Goal: Information Seeking & Learning: Compare options

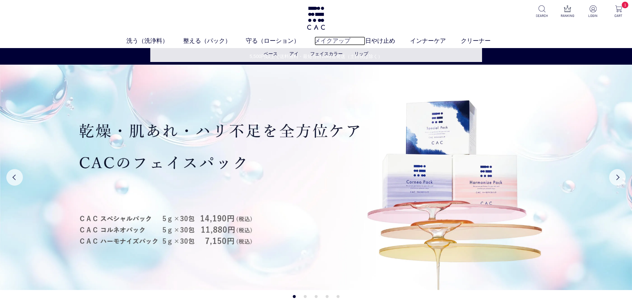
click at [347, 40] on link "メイクアップ" at bounding box center [339, 40] width 51 height 9
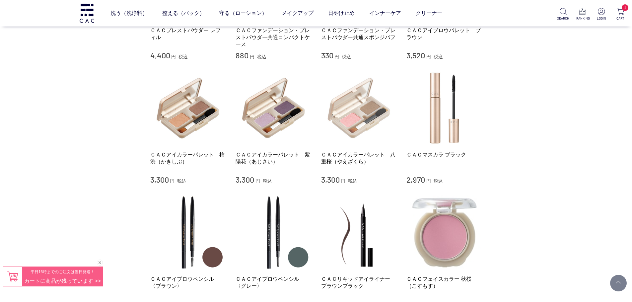
scroll to position [365, 0]
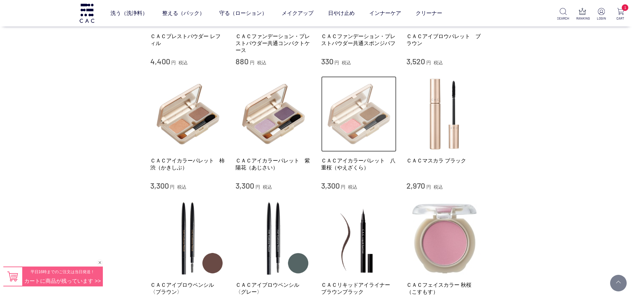
click at [367, 129] on img at bounding box center [359, 114] width 76 height 76
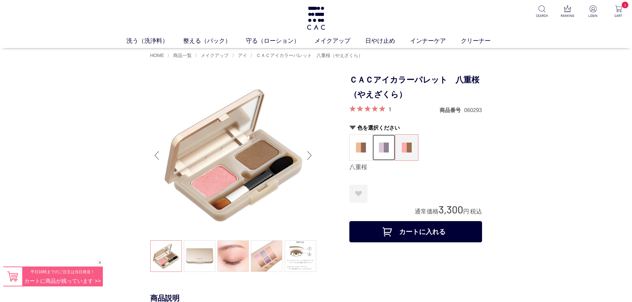
click at [381, 149] on img at bounding box center [384, 148] width 10 height 10
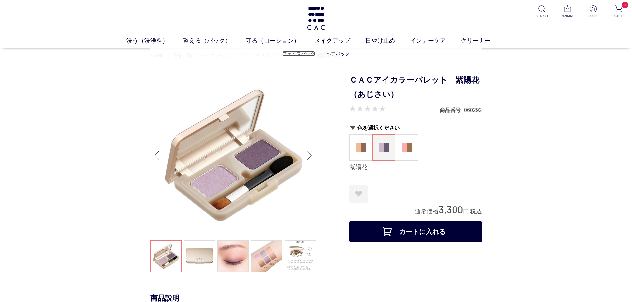
click at [292, 52] on link "フェイスパック" at bounding box center [298, 53] width 32 height 5
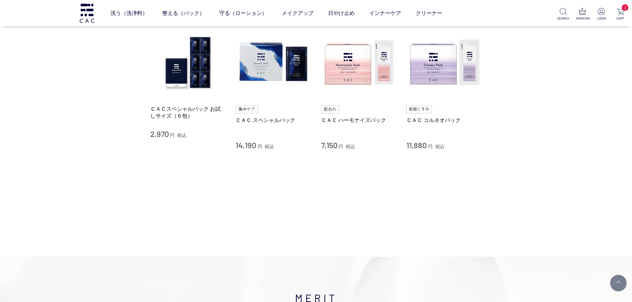
scroll to position [99, 0]
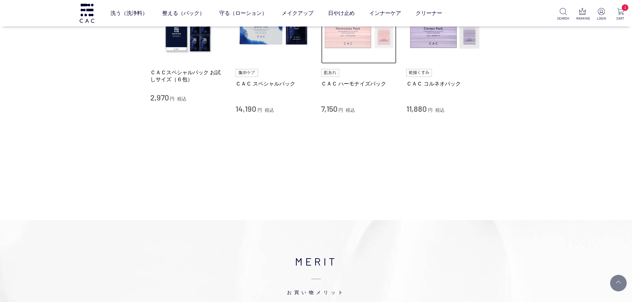
click at [357, 49] on img at bounding box center [359, 26] width 76 height 76
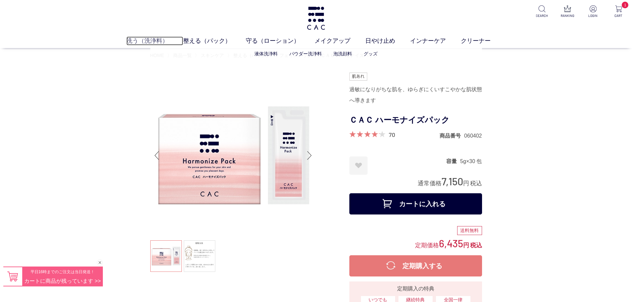
click at [156, 39] on link "洗う（洗浄料）" at bounding box center [154, 40] width 57 height 9
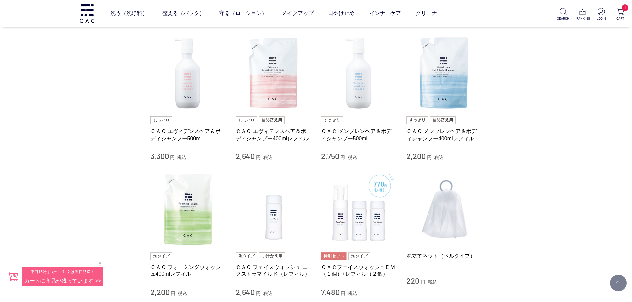
scroll to position [232, 0]
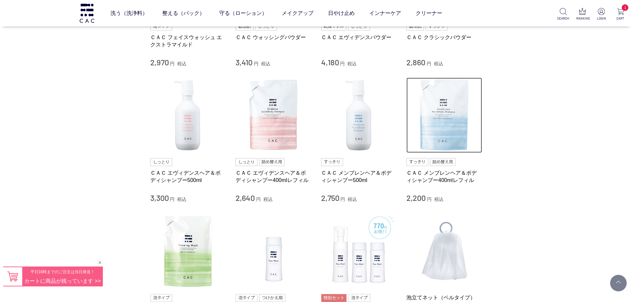
click at [464, 119] on img at bounding box center [444, 116] width 76 height 76
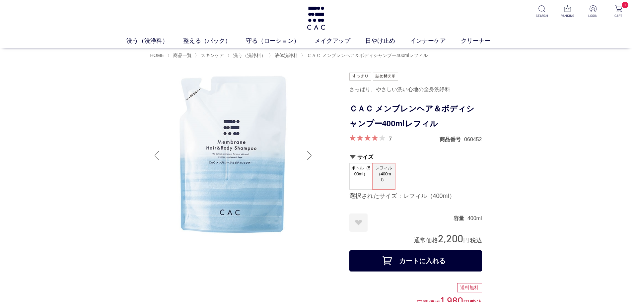
click at [361, 177] on span "ボトル（500ml）" at bounding box center [360, 172] width 23 height 19
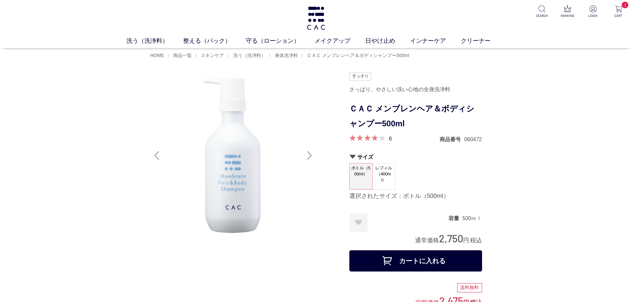
click at [388, 177] on span "レフィル（400ml）" at bounding box center [383, 173] width 23 height 21
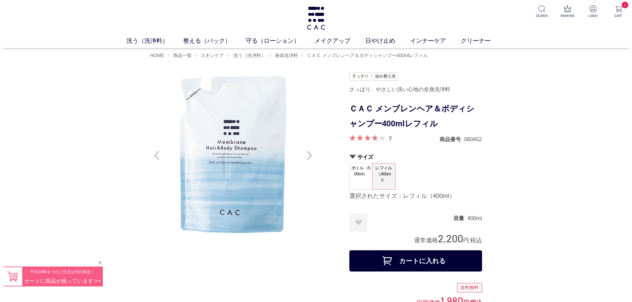
click at [367, 173] on span "ボトル（500ml）" at bounding box center [360, 172] width 23 height 19
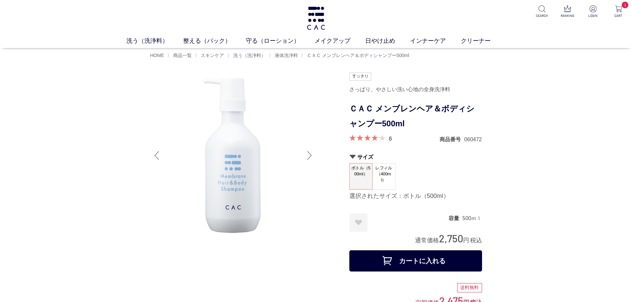
click at [386, 178] on span "レフィル（400ml）" at bounding box center [383, 173] width 23 height 21
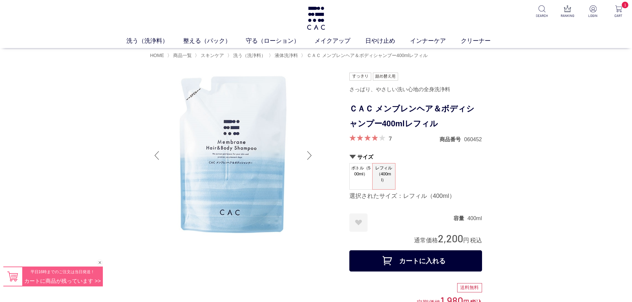
click at [372, 176] on dt "レフィル（400ml）" at bounding box center [383, 176] width 23 height 27
click at [370, 175] on span "ボトル（500ml）" at bounding box center [360, 172] width 23 height 19
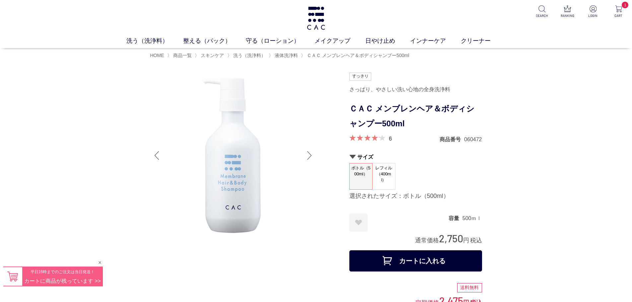
click at [478, 181] on div "ボトル（500ml） レフィル（400ml）" at bounding box center [415, 176] width 133 height 27
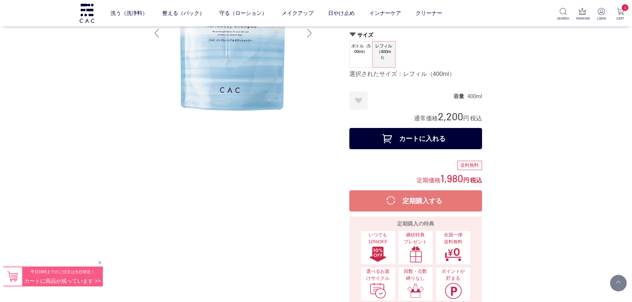
scroll to position [166, 0]
